Goal: Information Seeking & Learning: Learn about a topic

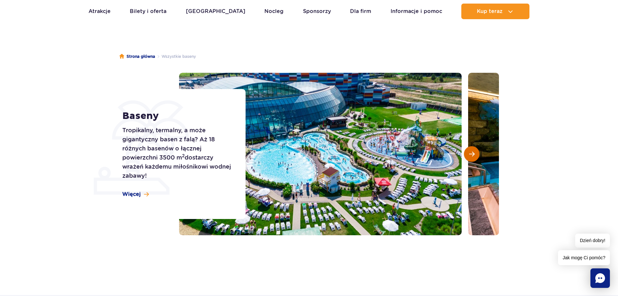
click at [473, 154] on span "Następny slajd" at bounding box center [472, 154] width 6 height 6
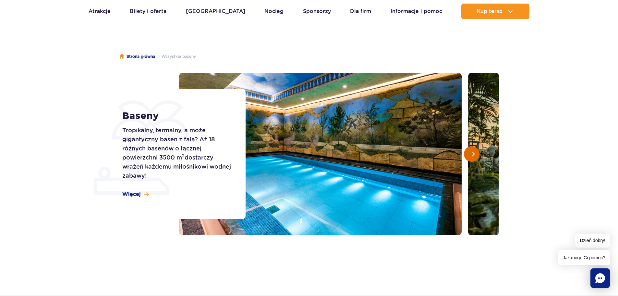
click at [473, 154] on span "Następny slajd" at bounding box center [472, 154] width 6 height 6
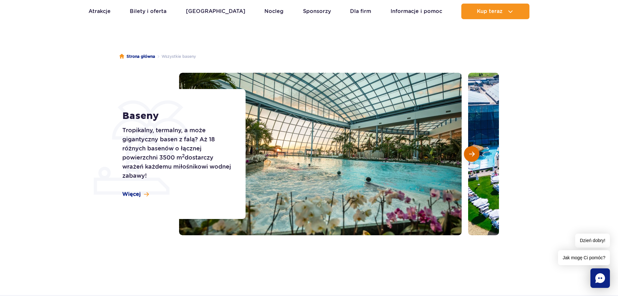
click at [473, 154] on span "Następny slajd" at bounding box center [472, 154] width 6 height 6
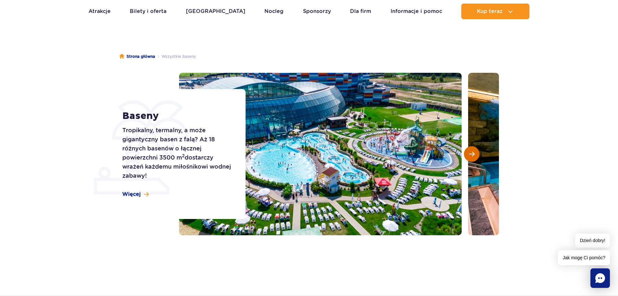
click at [473, 154] on span "Następny slajd" at bounding box center [472, 154] width 6 height 6
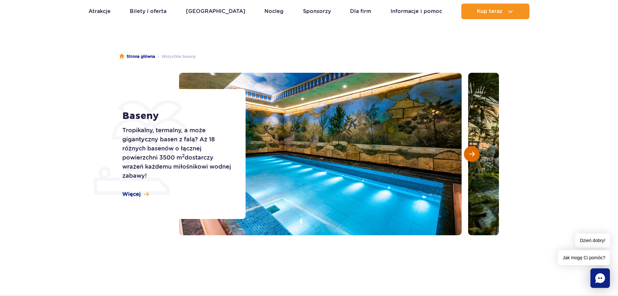
click at [473, 154] on span "Następny slajd" at bounding box center [472, 154] width 6 height 6
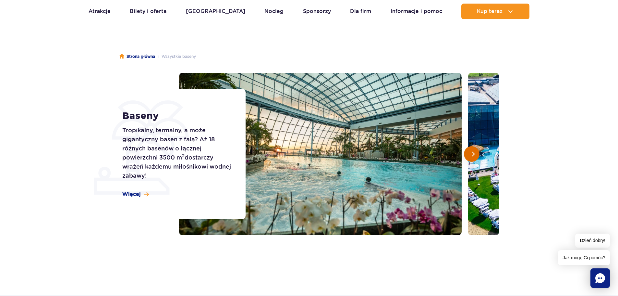
click at [472, 153] on span "Następny slajd" at bounding box center [472, 154] width 6 height 6
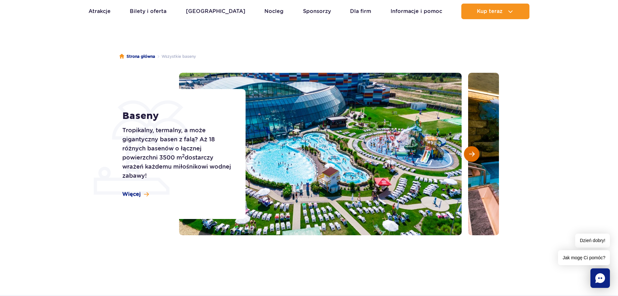
click at [473, 151] on span "Następny slajd" at bounding box center [472, 154] width 6 height 6
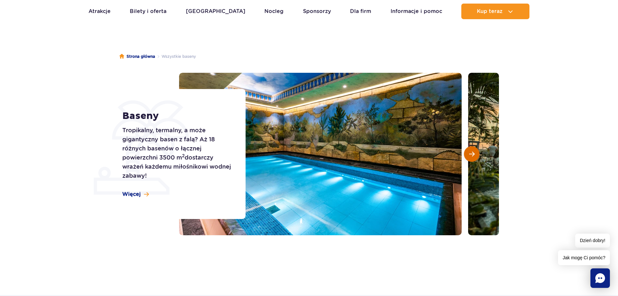
click at [472, 151] on span "Następny slajd" at bounding box center [472, 154] width 6 height 6
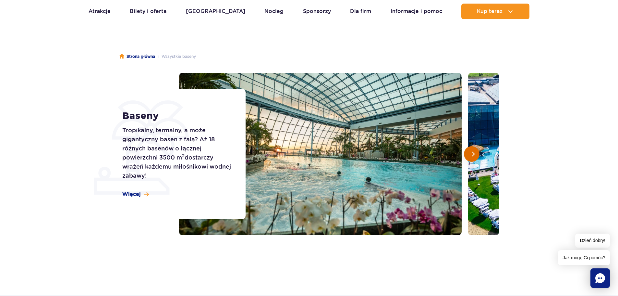
click at [472, 151] on span "Następny slajd" at bounding box center [472, 154] width 6 height 6
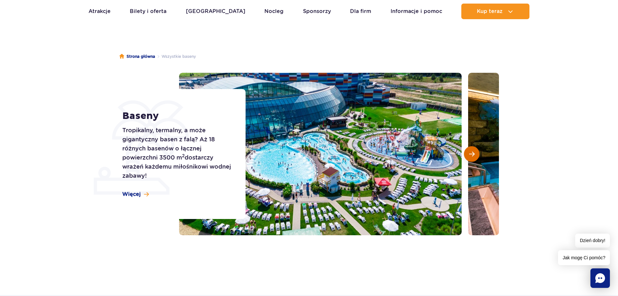
click at [472, 151] on span "Następny slajd" at bounding box center [472, 154] width 6 height 6
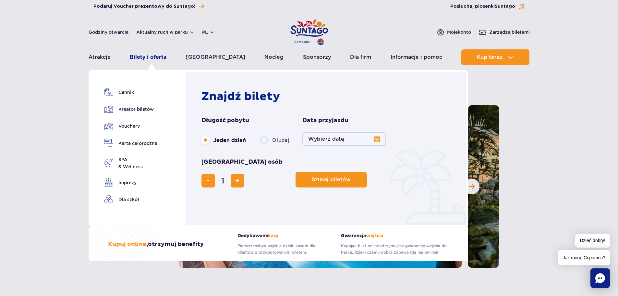
click at [157, 57] on link "Bilety i oferta" at bounding box center [148, 57] width 37 height 16
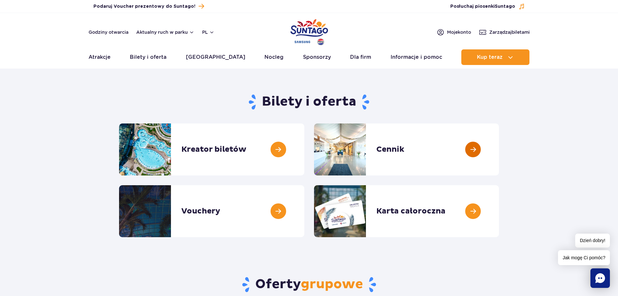
click at [499, 150] on link at bounding box center [499, 149] width 0 height 52
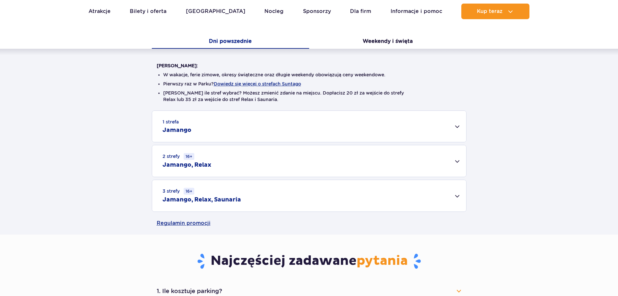
click at [302, 132] on div "1 strefa Jamango" at bounding box center [309, 126] width 314 height 31
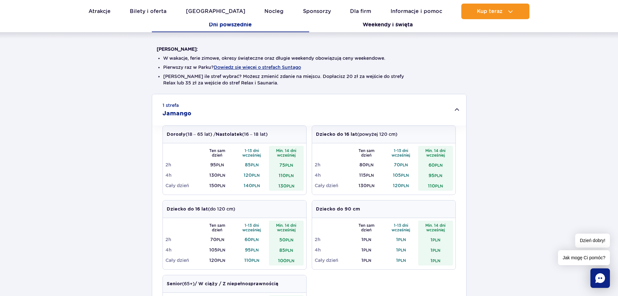
scroll to position [162, 0]
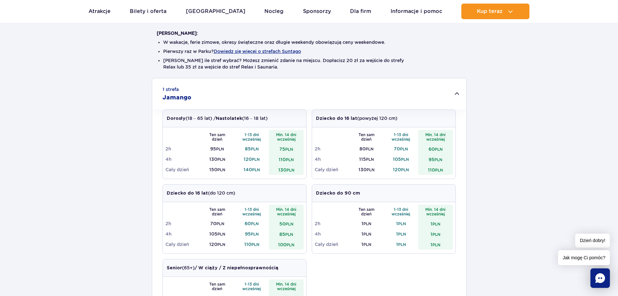
click at [255, 158] on small "PLN" at bounding box center [256, 159] width 8 height 5
click at [257, 160] on small "PLN" at bounding box center [256, 159] width 8 height 5
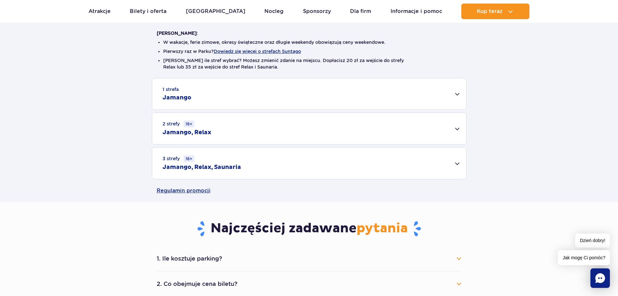
click at [388, 100] on div "1 strefa Jamango" at bounding box center [309, 93] width 314 height 31
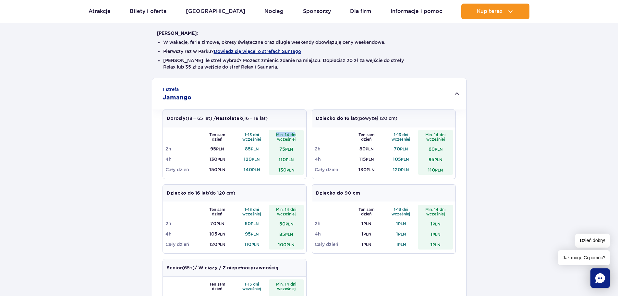
drag, startPoint x: 274, startPoint y: 131, endPoint x: 295, endPoint y: 136, distance: 21.3
click at [295, 136] on th "Min. 14 dni wcześniej" at bounding box center [286, 137] width 35 height 14
click at [295, 135] on th "Min. 14 dni wcześniej" at bounding box center [286, 137] width 35 height 14
drag, startPoint x: 296, startPoint y: 146, endPoint x: 280, endPoint y: 146, distance: 16.9
click at [280, 145] on td "75 PLN" at bounding box center [286, 148] width 35 height 10
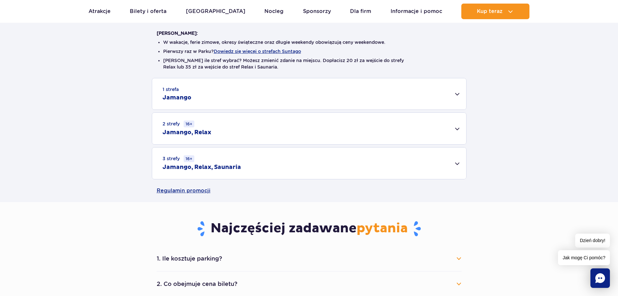
click at [280, 146] on td "75 PLN" at bounding box center [286, 148] width 35 height 10
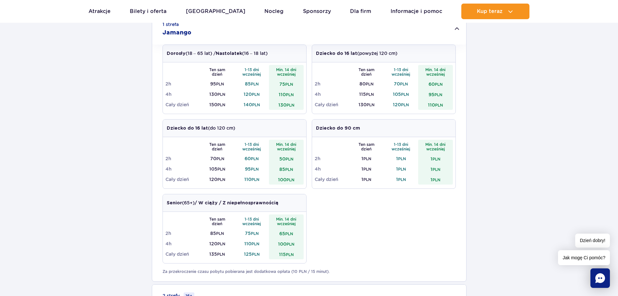
scroll to position [260, 0]
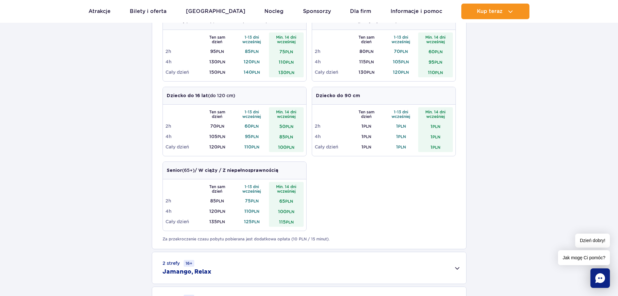
click at [212, 170] on strong "/ W ciąży / Z niepełnosprawnością" at bounding box center [237, 170] width 84 height 5
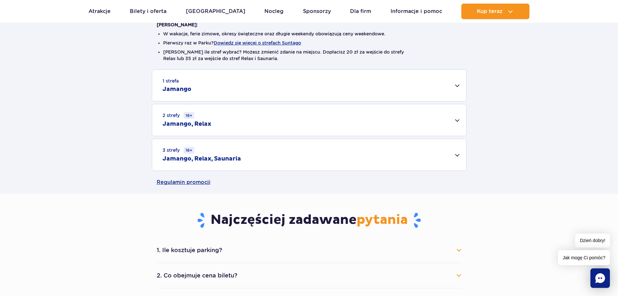
scroll to position [162, 0]
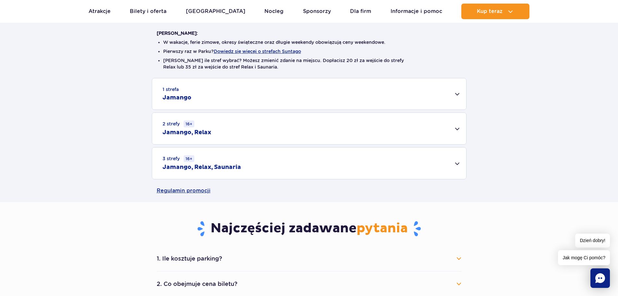
click at [232, 92] on div "1 strefa Jamango" at bounding box center [309, 93] width 314 height 31
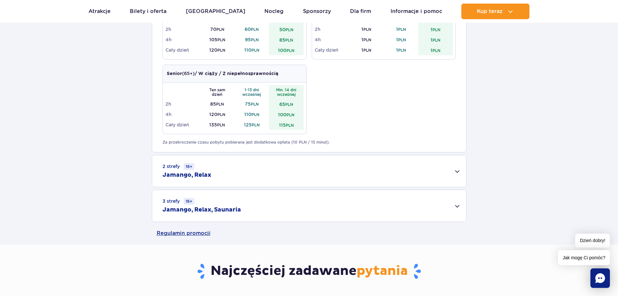
scroll to position [357, 0]
click at [253, 201] on div "3 strefy 16+ Jamango, Relax, Saunaria" at bounding box center [309, 204] width 314 height 31
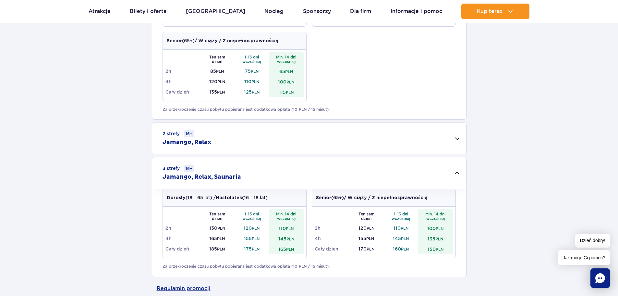
scroll to position [390, 0]
click at [264, 143] on div "2 strefy 16+ Jamango, Relax" at bounding box center [309, 137] width 314 height 31
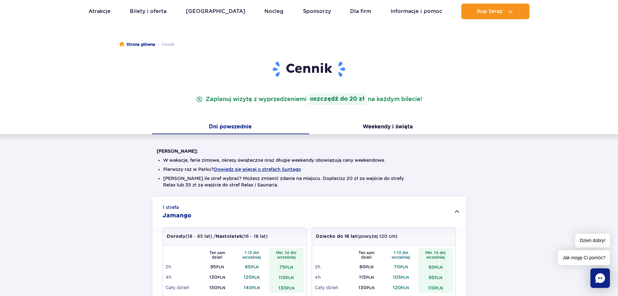
scroll to position [0, 0]
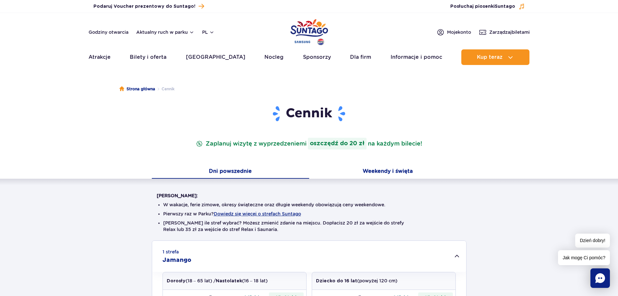
click at [395, 176] on button "Weekendy i święta" at bounding box center [387, 172] width 157 height 14
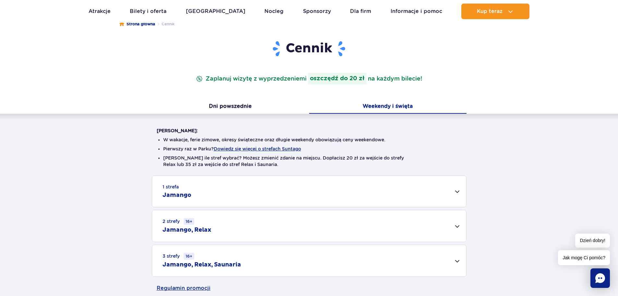
click at [259, 223] on div "2 strefy 16+ Jamango, Relax" at bounding box center [309, 225] width 314 height 31
